Goal: Check status: Check status

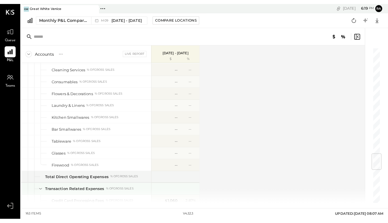
scroll to position [882, 0]
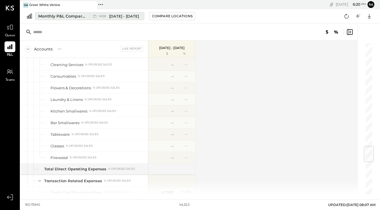
click at [121, 15] on span "[DATE] - [DATE]" at bounding box center [124, 16] width 30 height 5
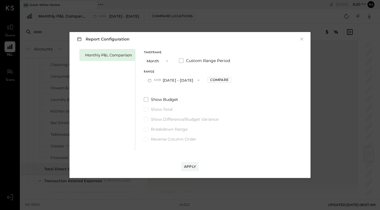
click at [165, 60] on icon "button" at bounding box center [167, 61] width 5 height 5
click at [182, 51] on div "Timeframe Month Month Quarter YTD Year Custom Range Period Range M09 [DATE] - […" at bounding box center [187, 95] width 87 height 93
click at [180, 79] on button "M09 [DATE] - [DATE]" at bounding box center [174, 80] width 60 height 11
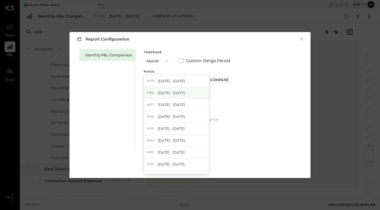
click at [173, 92] on span "[DATE] - [DATE]" at bounding box center [171, 93] width 27 height 5
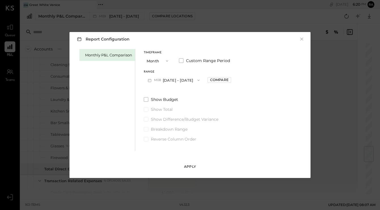
click at [194, 169] on div "Apply" at bounding box center [190, 166] width 12 height 5
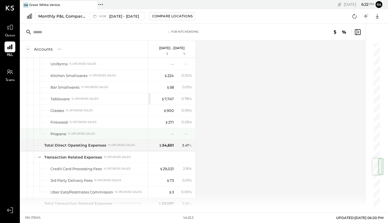
scroll to position [975, 0]
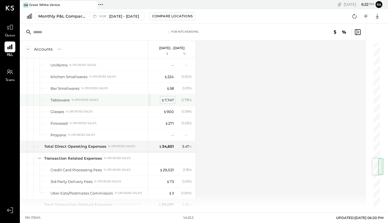
click at [169, 101] on div "$ 7,747" at bounding box center [168, 99] width 12 height 5
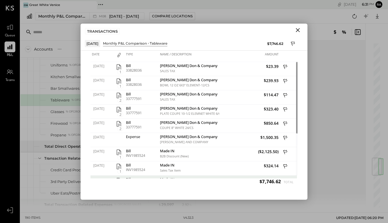
click at [298, 31] on icon "Close" at bounding box center [298, 30] width 7 height 7
